Goal: Find contact information: Find contact information

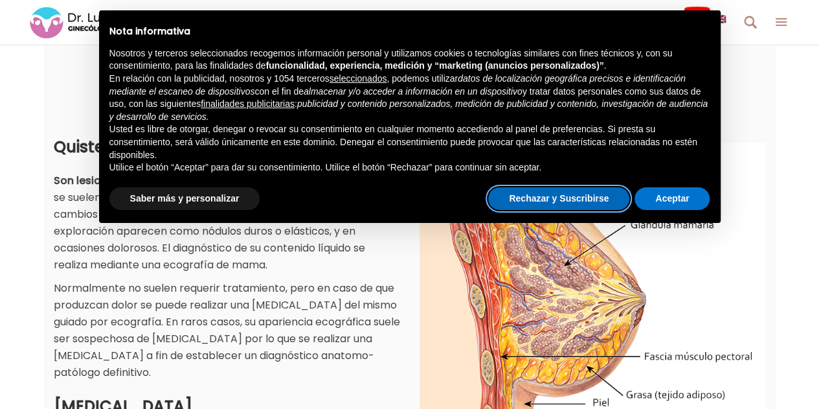
click at [612, 199] on button "Rechazar y Suscribirse" at bounding box center [558, 198] width 141 height 23
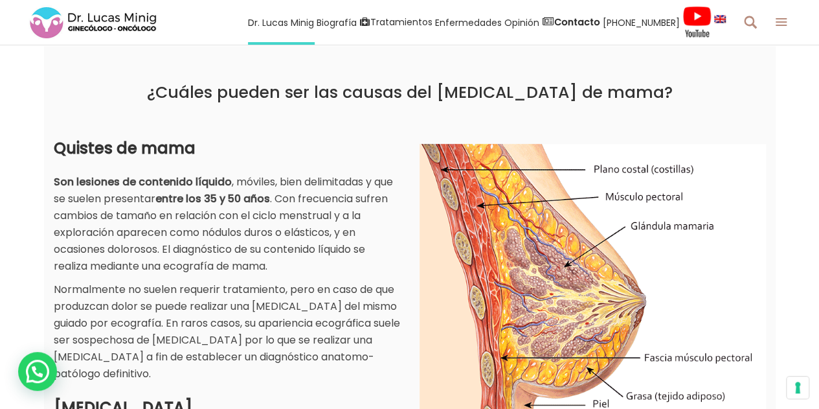
scroll to position [324, 0]
